Goal: Information Seeking & Learning: Check status

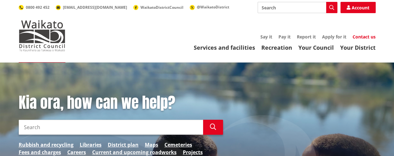
click at [360, 35] on link "Contact us" at bounding box center [364, 37] width 23 height 6
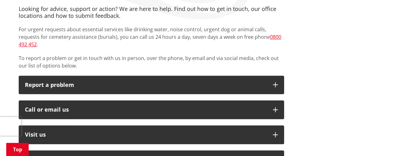
scroll to position [156, 0]
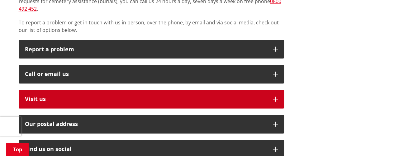
click at [75, 96] on p "Visit us" at bounding box center [146, 99] width 242 height 6
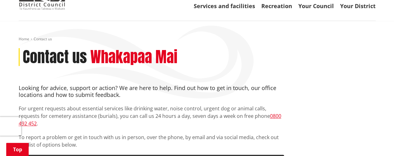
scroll to position [0, 0]
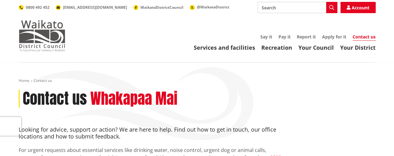
click at [52, 41] on img at bounding box center [42, 35] width 47 height 31
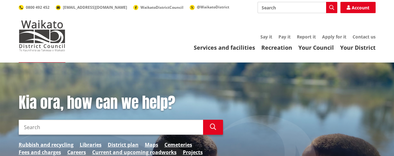
scroll to position [62, 0]
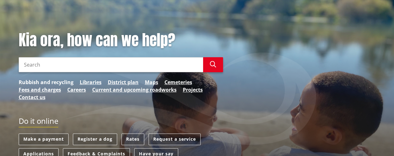
click at [63, 80] on link "Rubbish and recycling" at bounding box center [46, 81] width 55 height 7
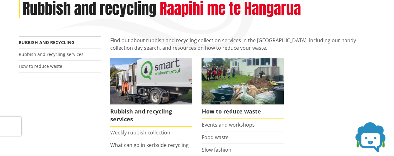
scroll to position [94, 0]
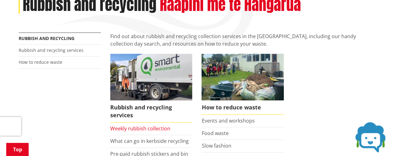
click at [133, 131] on link "Weekly rubbish collection" at bounding box center [140, 128] width 60 height 7
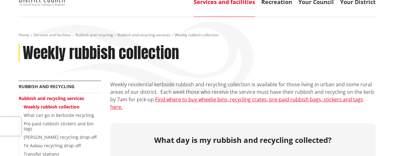
scroll to position [94, 0]
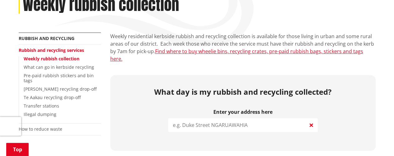
click at [184, 118] on input "search" at bounding box center [243, 125] width 150 height 14
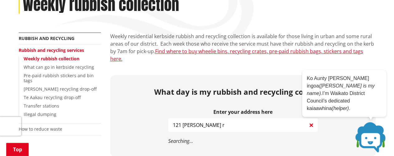
type input "121 [PERSON_NAME] r"
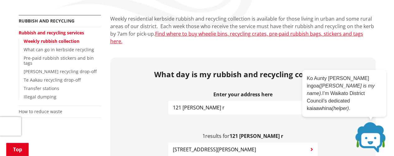
scroll to position [125, 0]
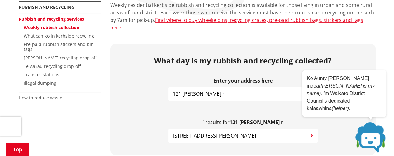
click at [216, 132] on span "[STREET_ADDRESS][PERSON_NAME]" at bounding box center [214, 135] width 83 height 7
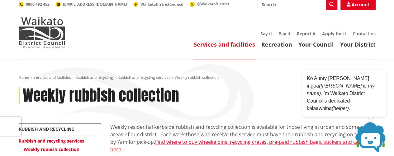
scroll to position [0, 0]
